Goal: Task Accomplishment & Management: Complete application form

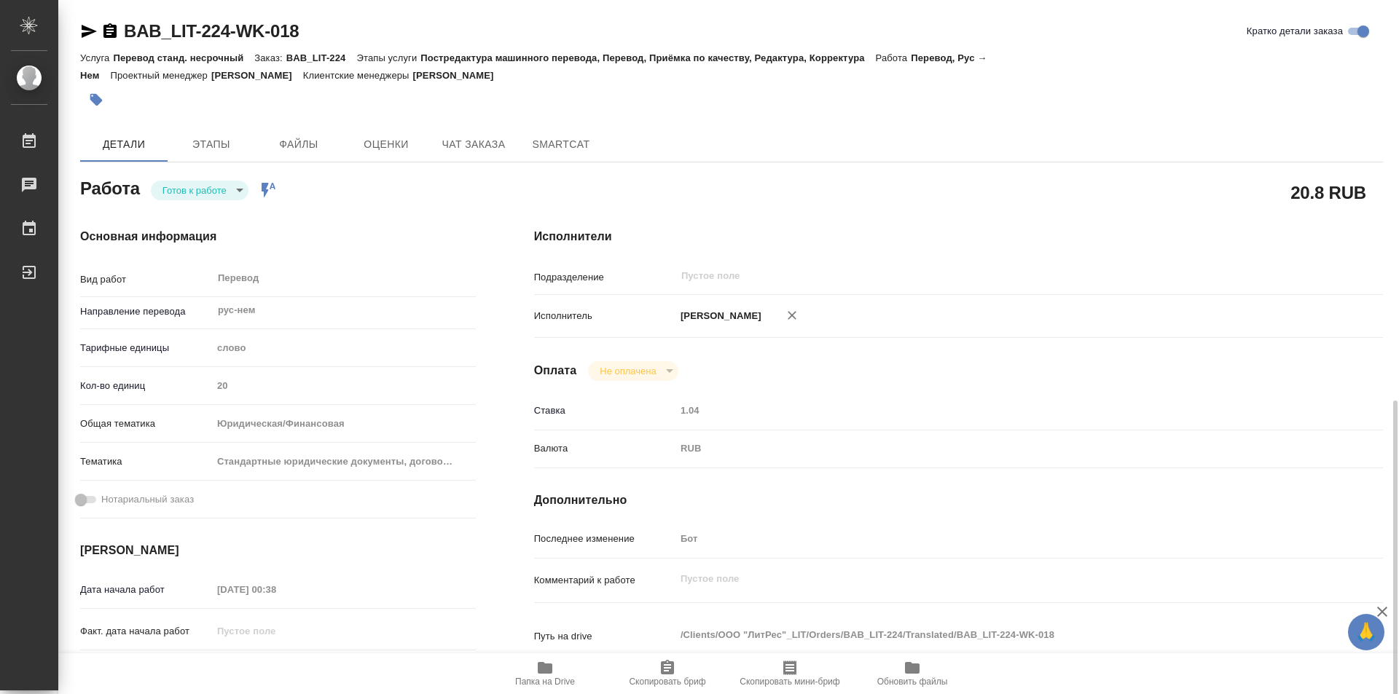
scroll to position [257, 0]
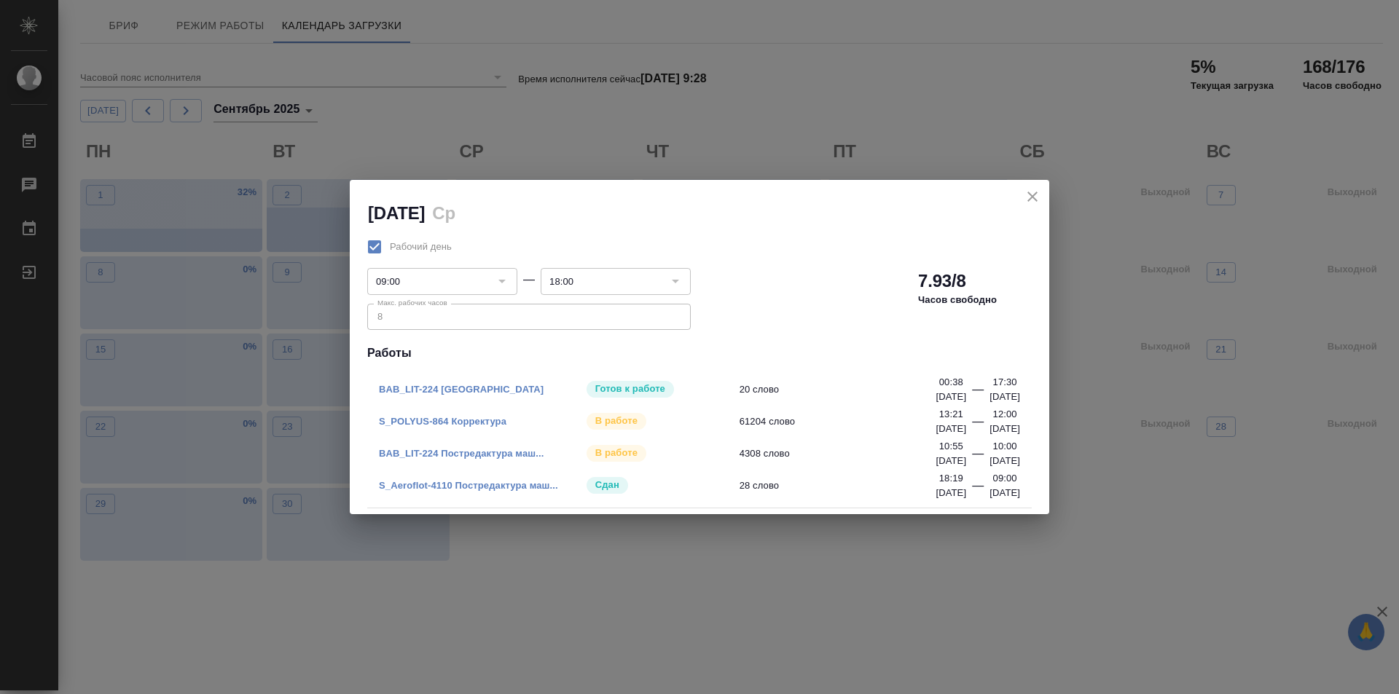
click at [467, 452] on link "BAB_LIT-224 Постредактура маш..." at bounding box center [461, 453] width 165 height 11
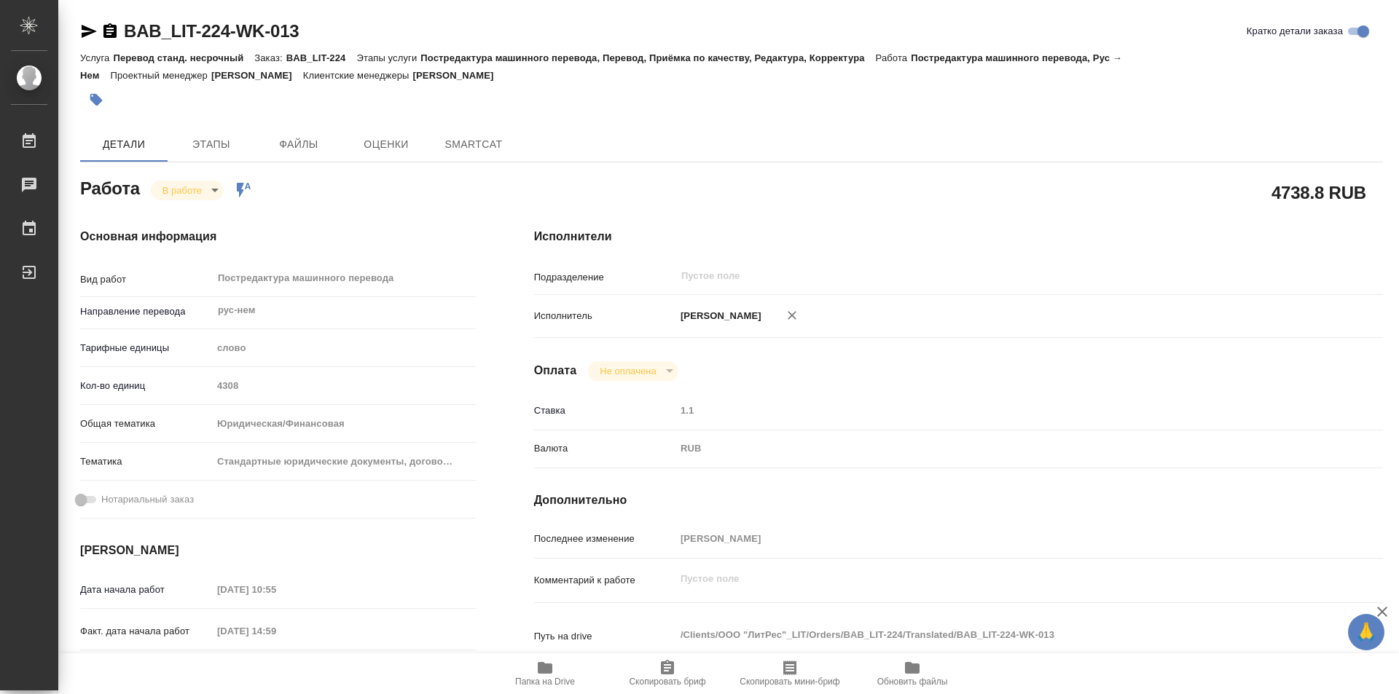
type textarea "x"
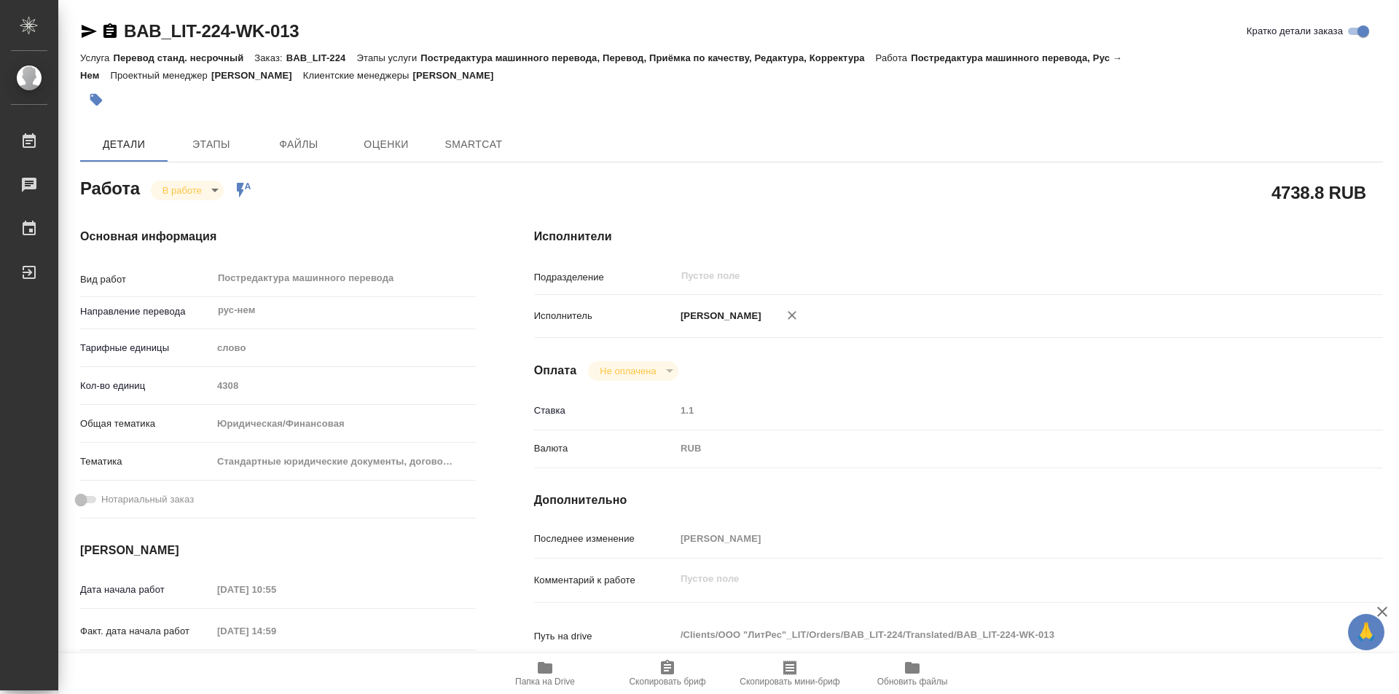
type textarea "x"
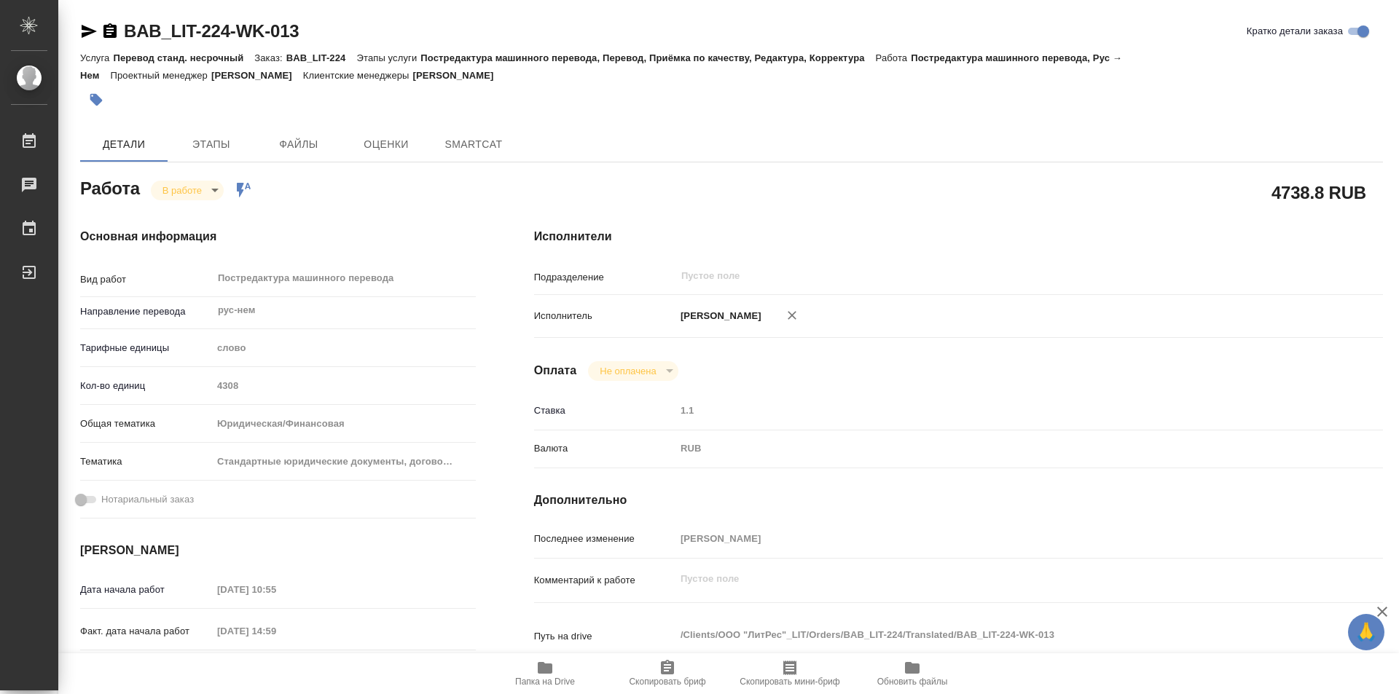
type textarea "x"
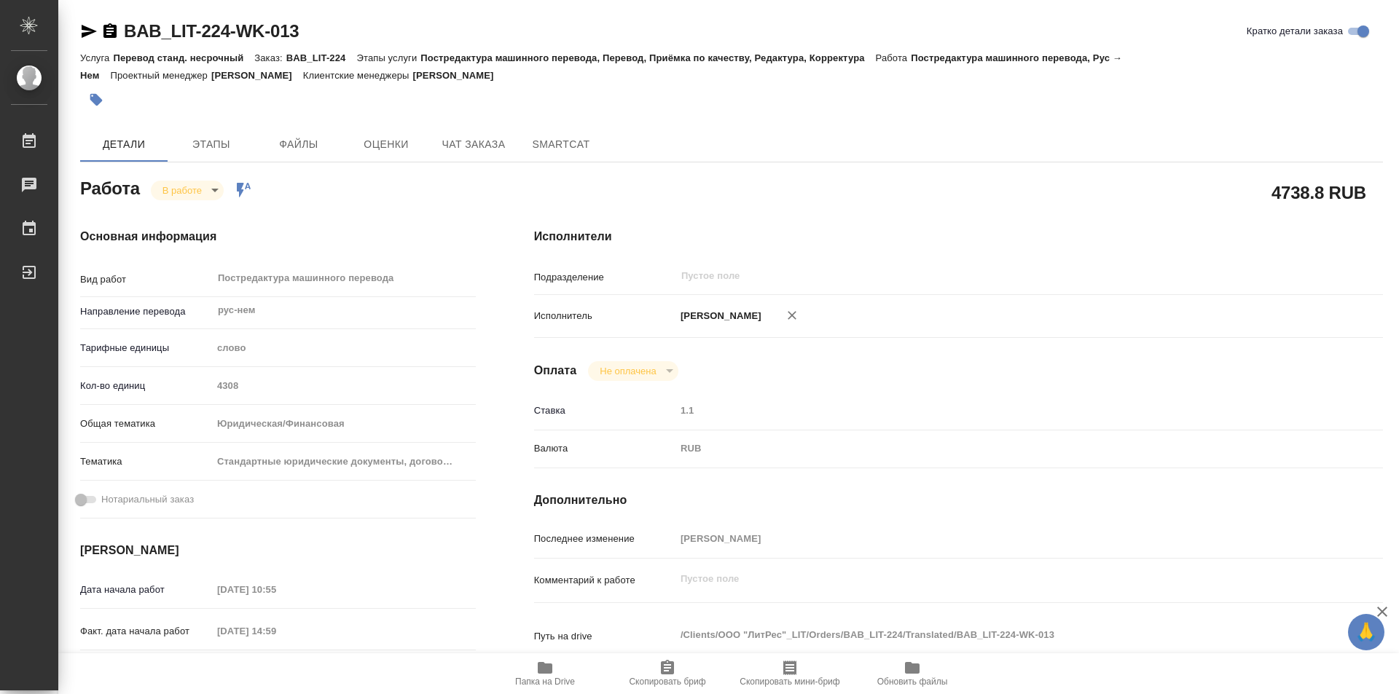
type textarea "x"
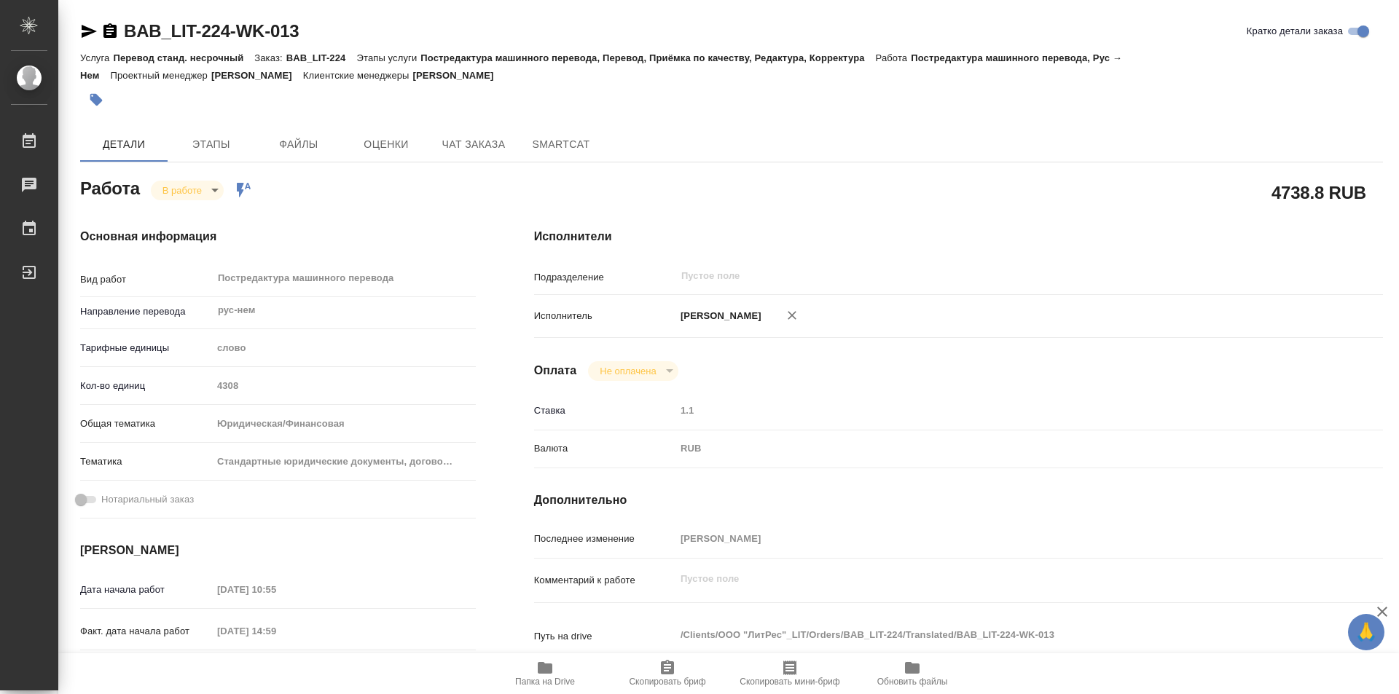
type textarea "x"
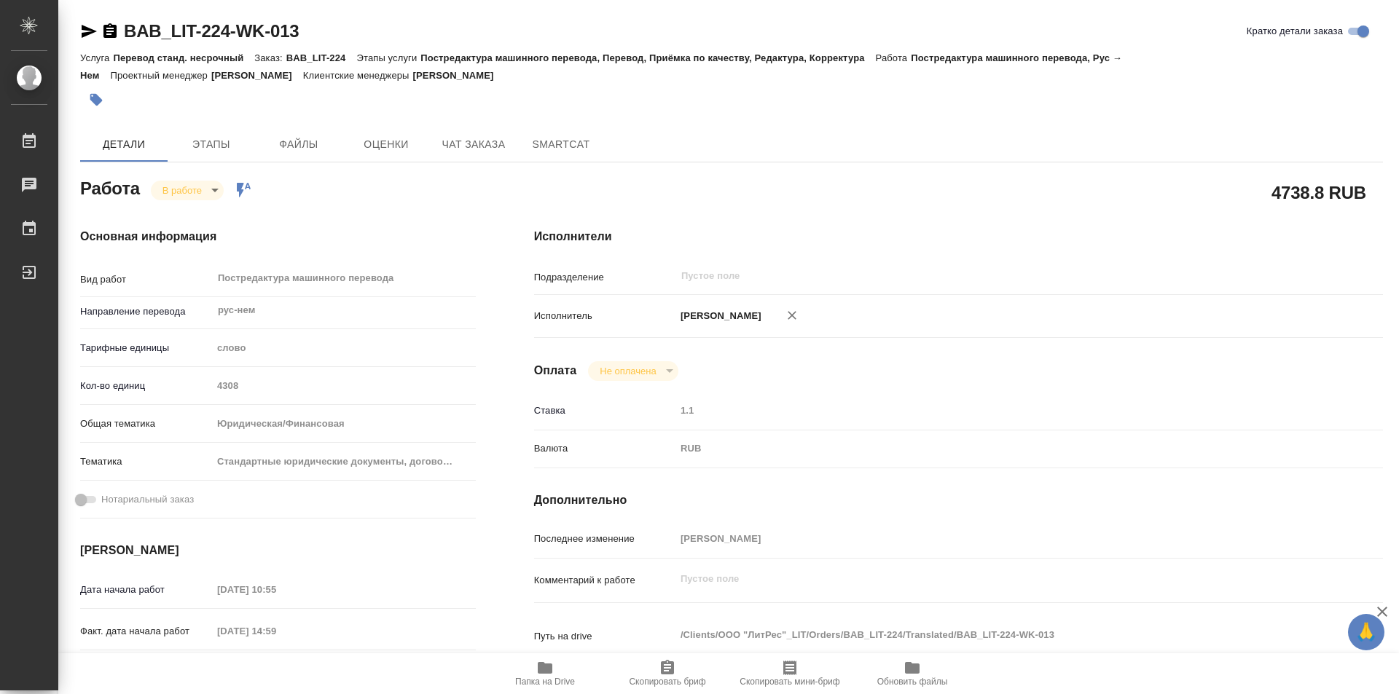
scroll to position [364, 0]
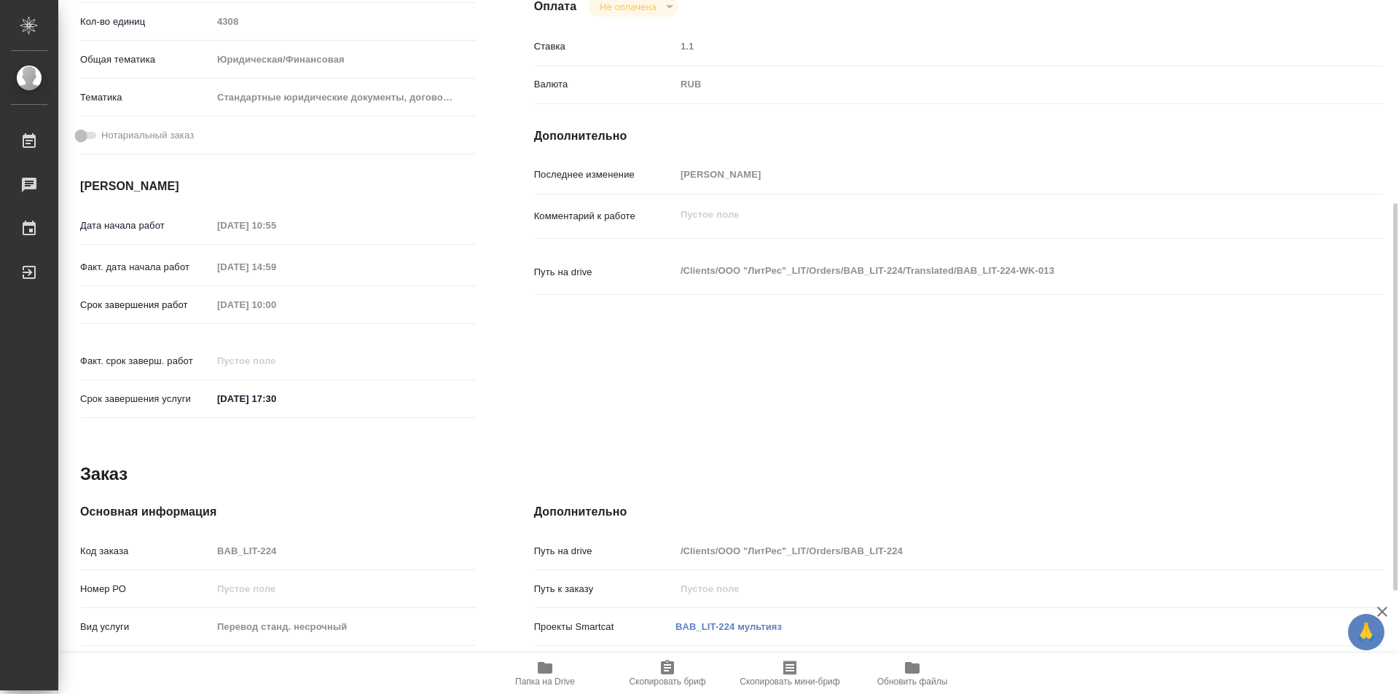
click at [560, 672] on span "Папка на Drive" at bounding box center [545, 673] width 105 height 28
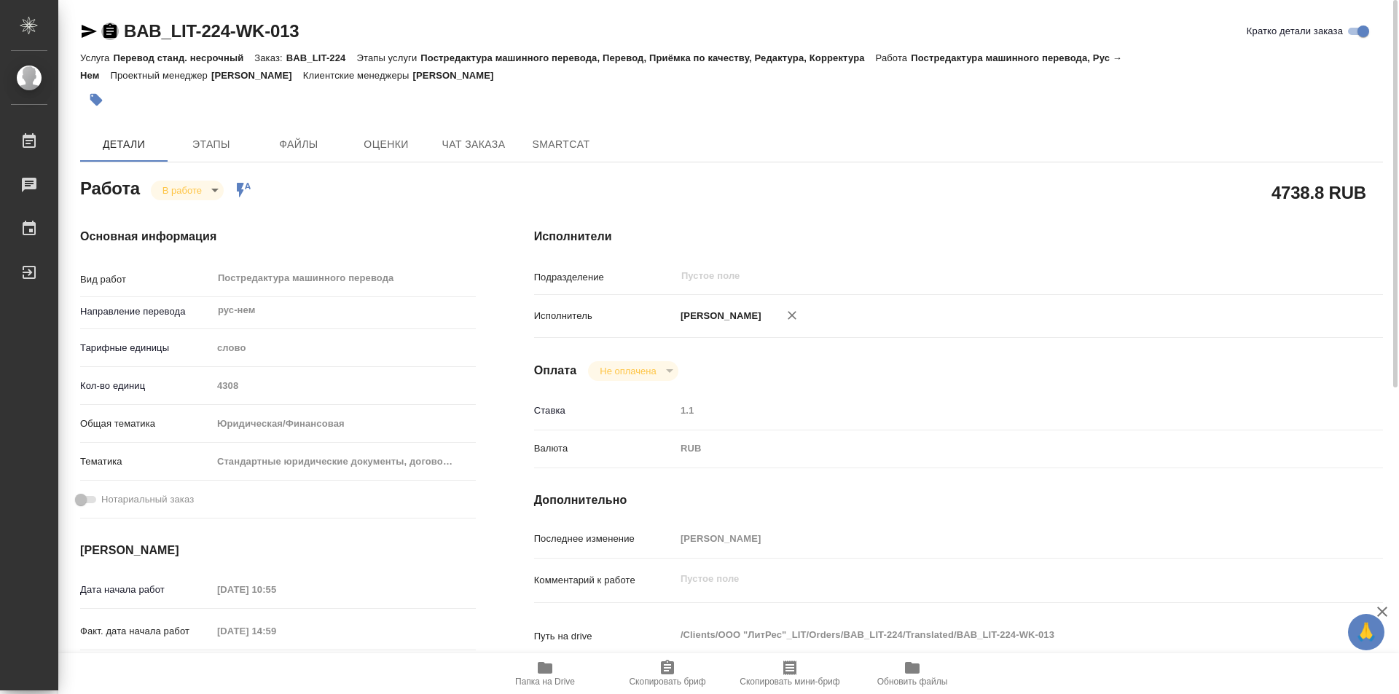
click at [107, 26] on icon "button" at bounding box center [109, 30] width 13 height 15
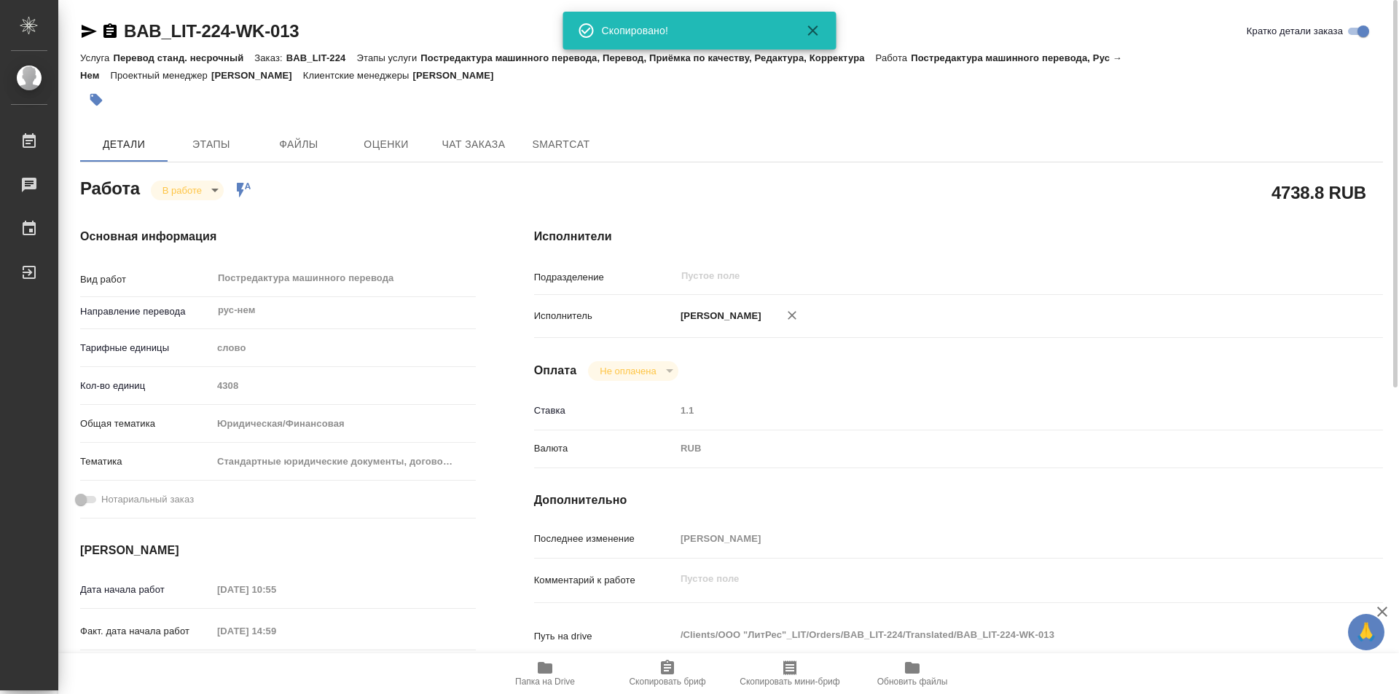
click at [219, 188] on body "🙏 .cls-1 fill:#fff; AWATERA Kozinets Larisa Работы 0 Чаты График Выйти BAB_LIT-…" at bounding box center [699, 347] width 1399 height 694
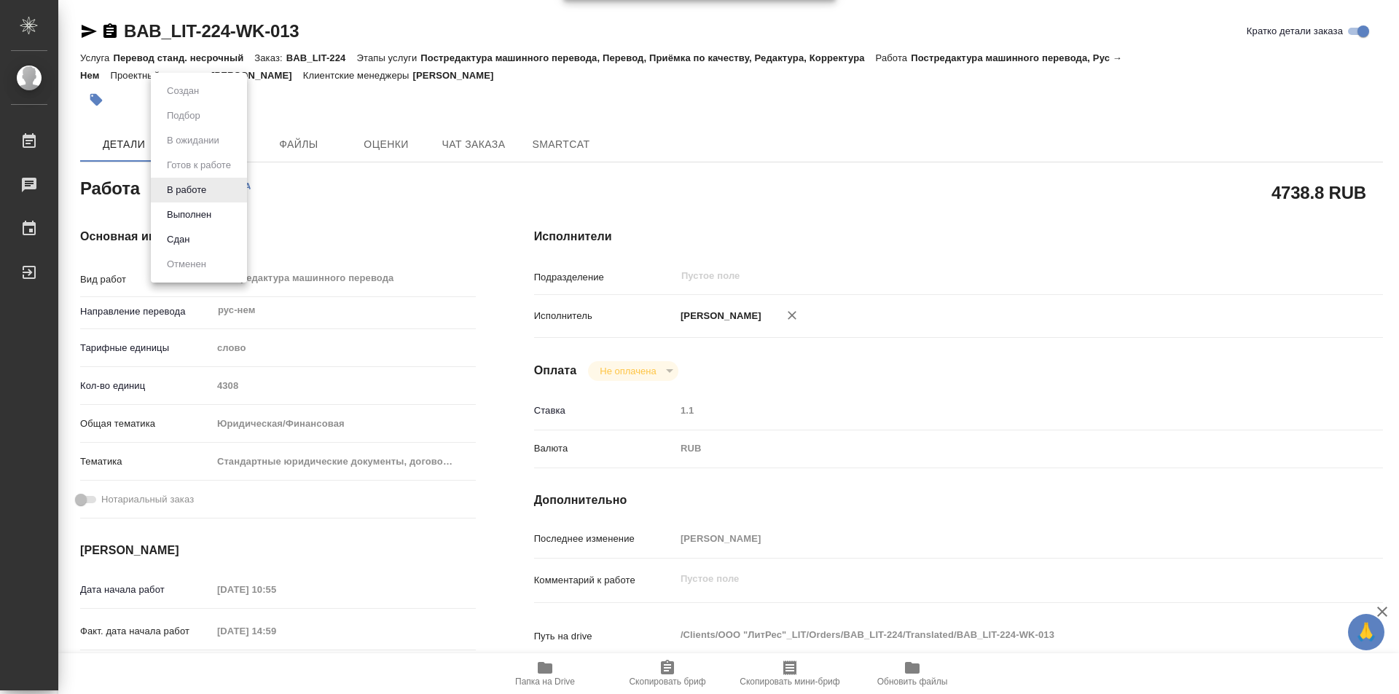
click at [190, 235] on button "Сдан" at bounding box center [177, 240] width 31 height 16
type textarea "x"
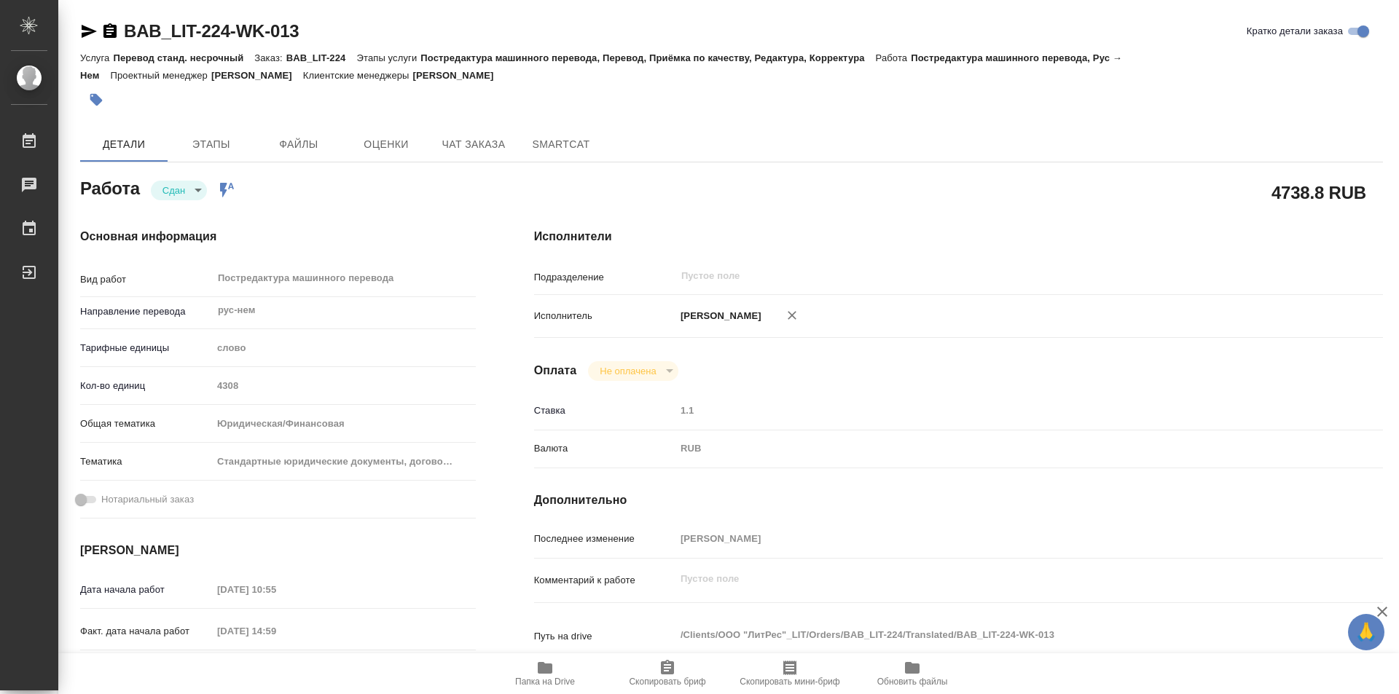
type textarea "x"
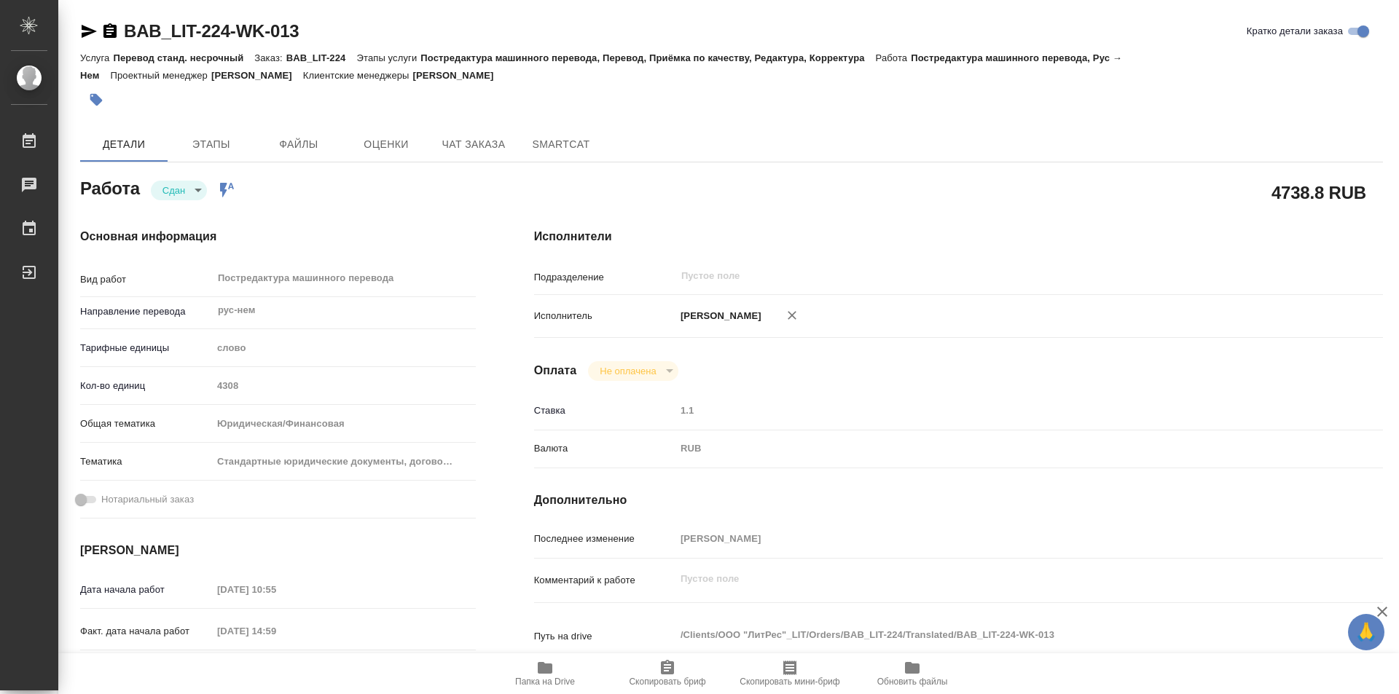
type textarea "x"
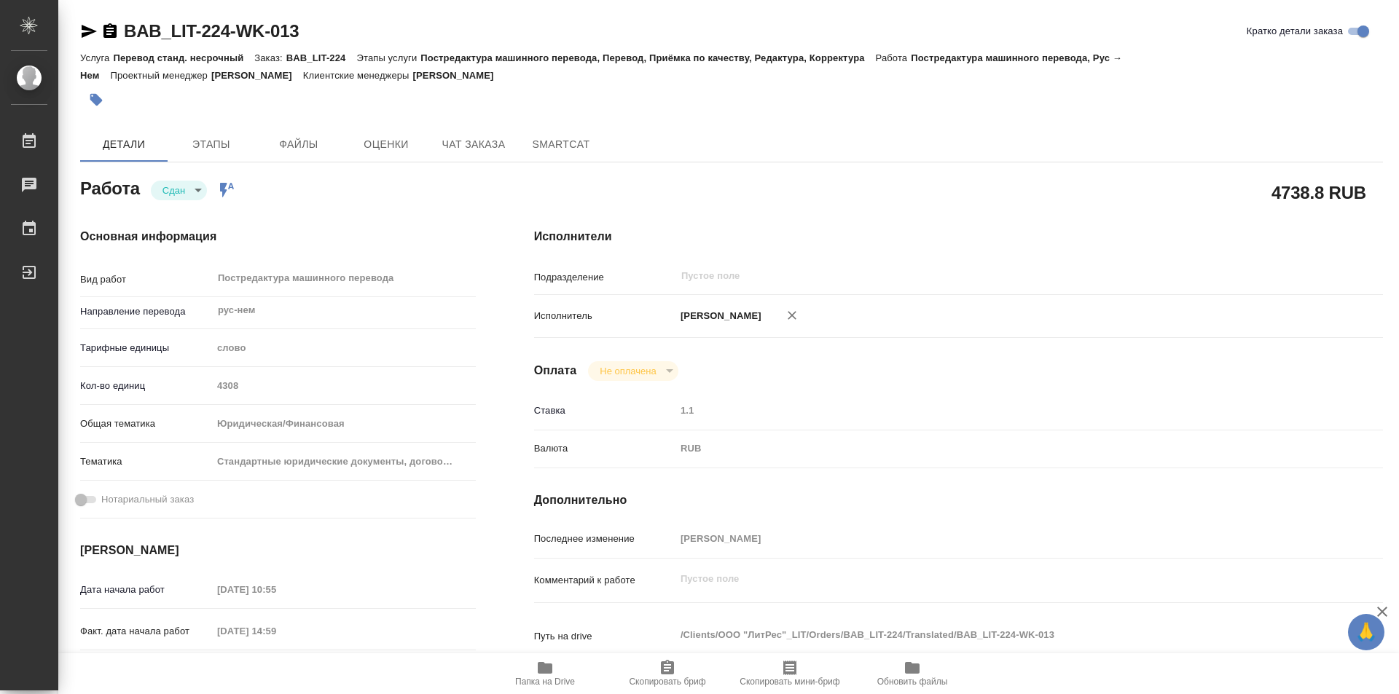
type textarea "x"
